Goal: Find specific page/section: Find specific page/section

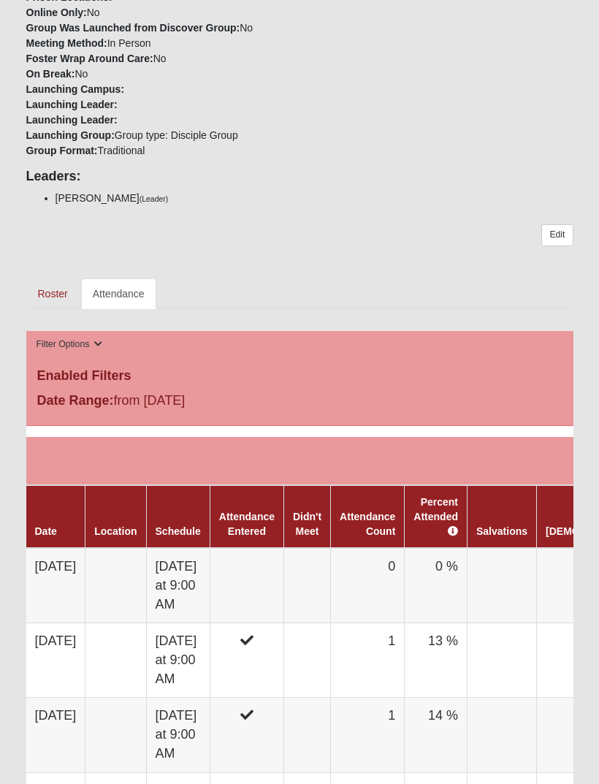
scroll to position [547, 0]
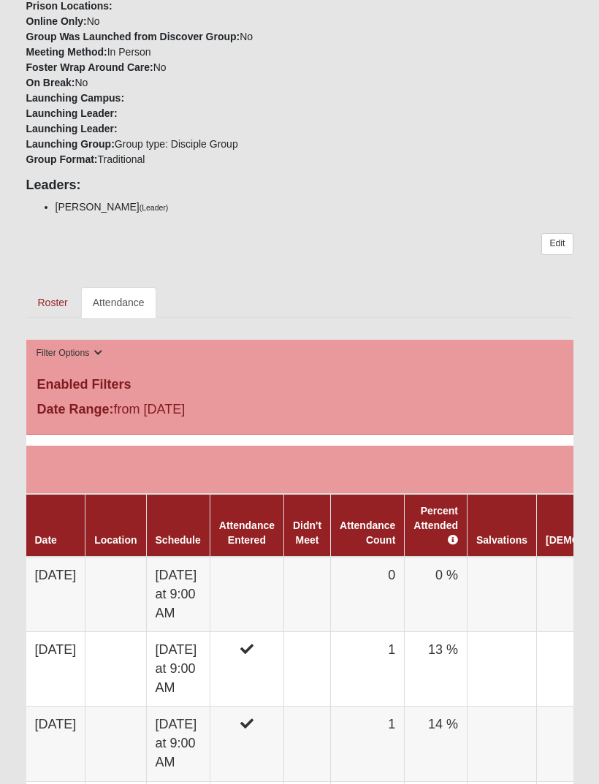
click at [128, 287] on link "Attendance" at bounding box center [118, 302] width 75 height 31
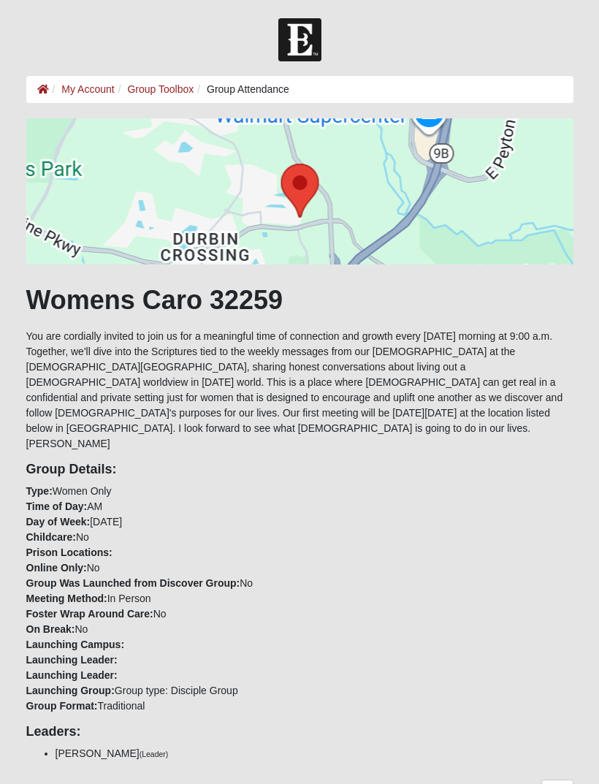
click at [204, 420] on div "Womens Caro 32259 You are cordially invited to join us for a meaningful time of…" at bounding box center [299, 491] width 547 height 746
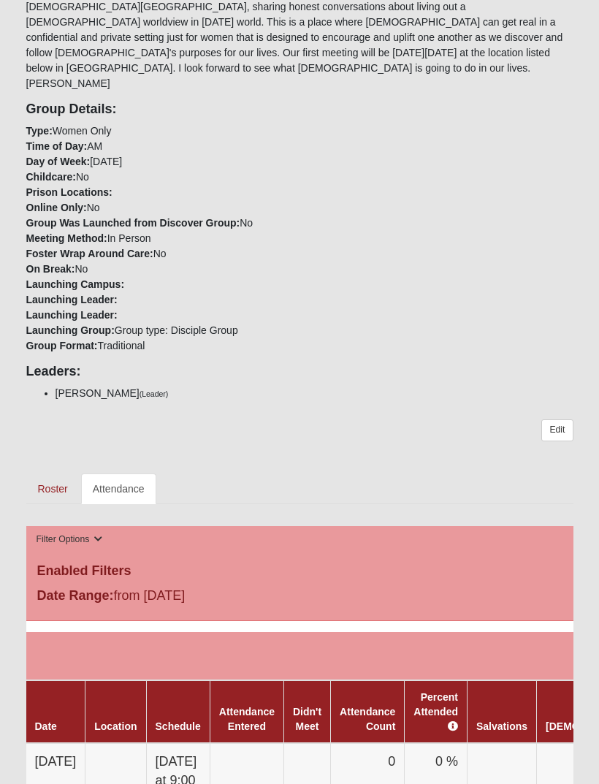
scroll to position [361, 0]
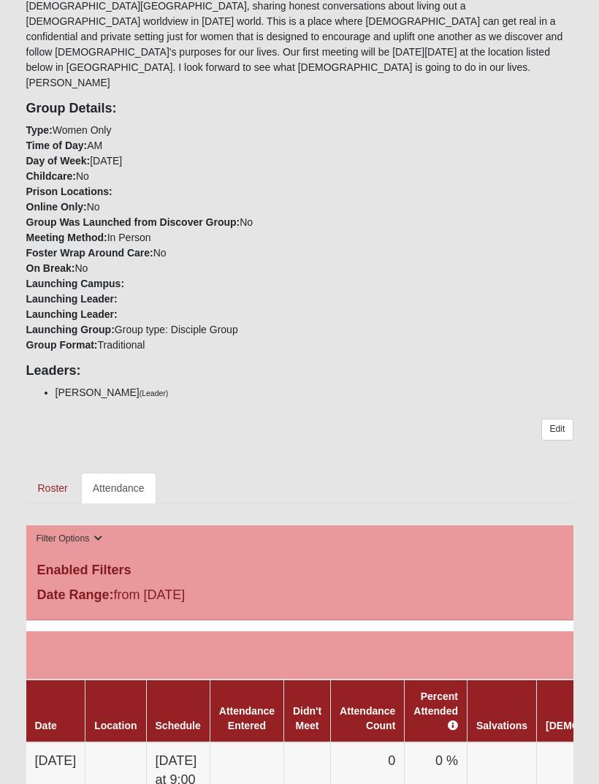
click at [47, 473] on link "Roster" at bounding box center [52, 488] width 53 height 31
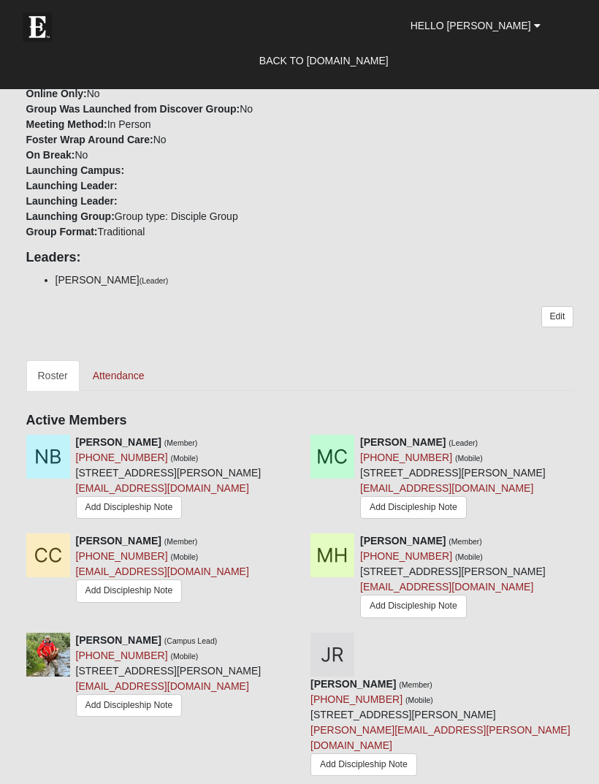
scroll to position [671, 0]
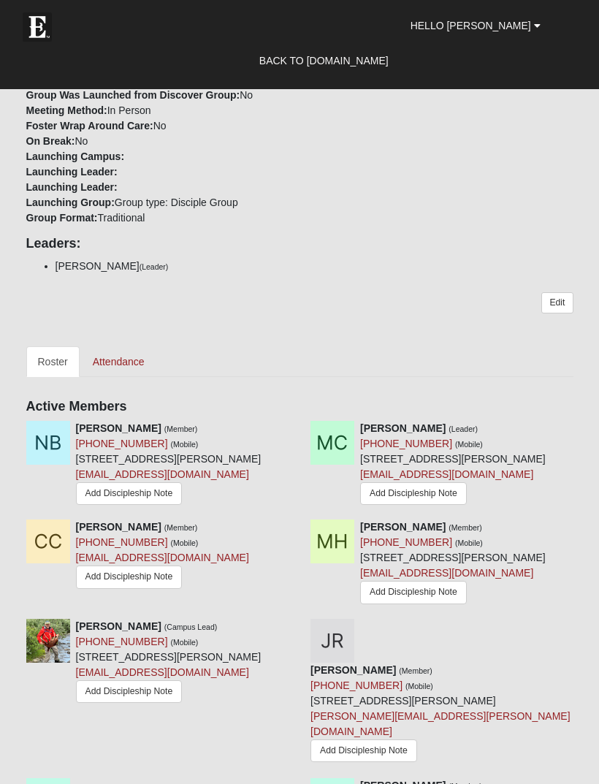
click at [292, 522] on icon at bounding box center [294, 527] width 10 height 10
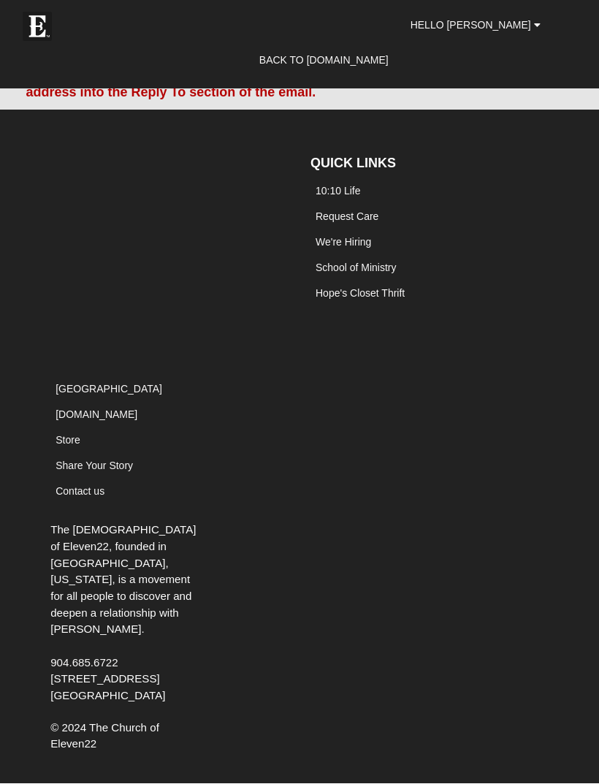
scroll to position [554, 0]
